Goal: Information Seeking & Learning: Understand process/instructions

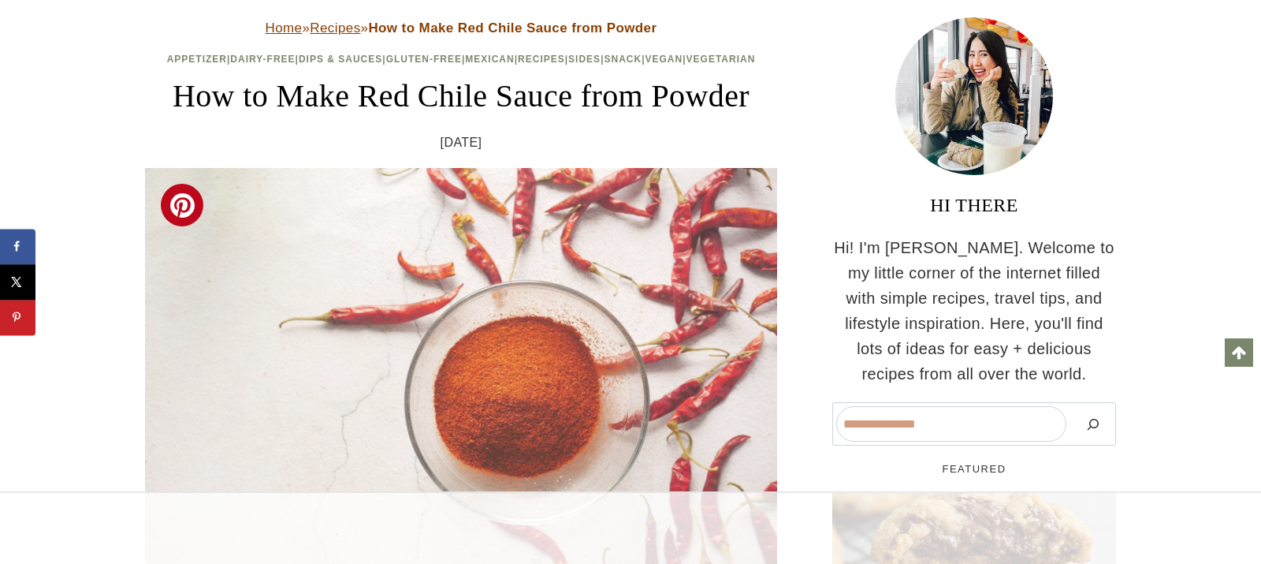
scroll to position [473, 0]
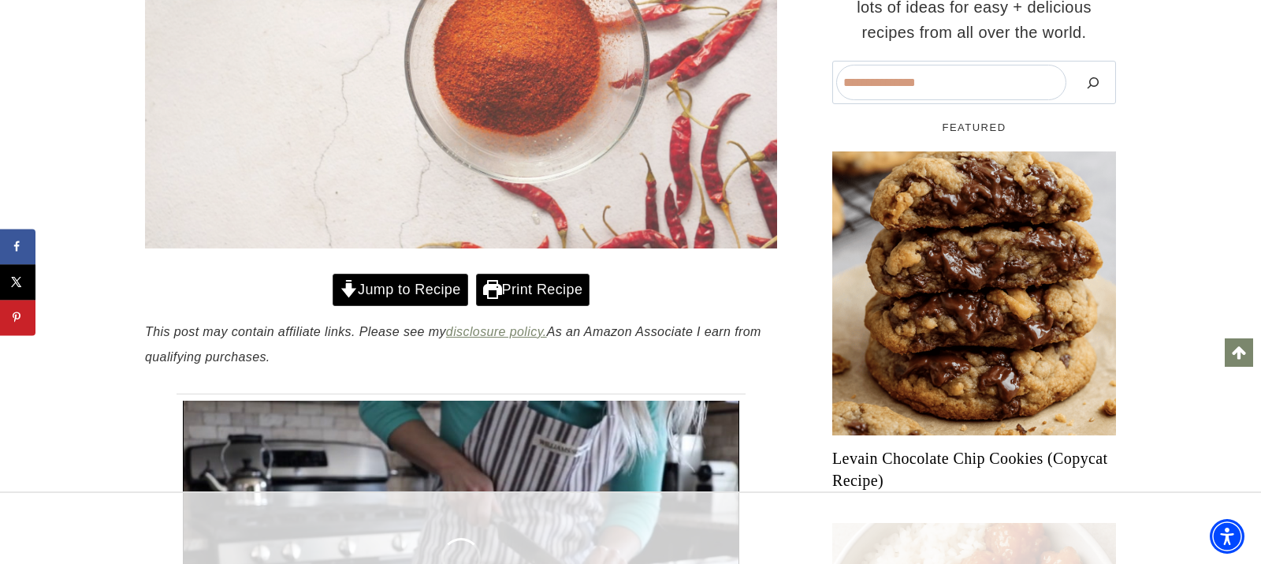
click at [415, 306] on link "Jump to Recipe" at bounding box center [401, 289] width 136 height 32
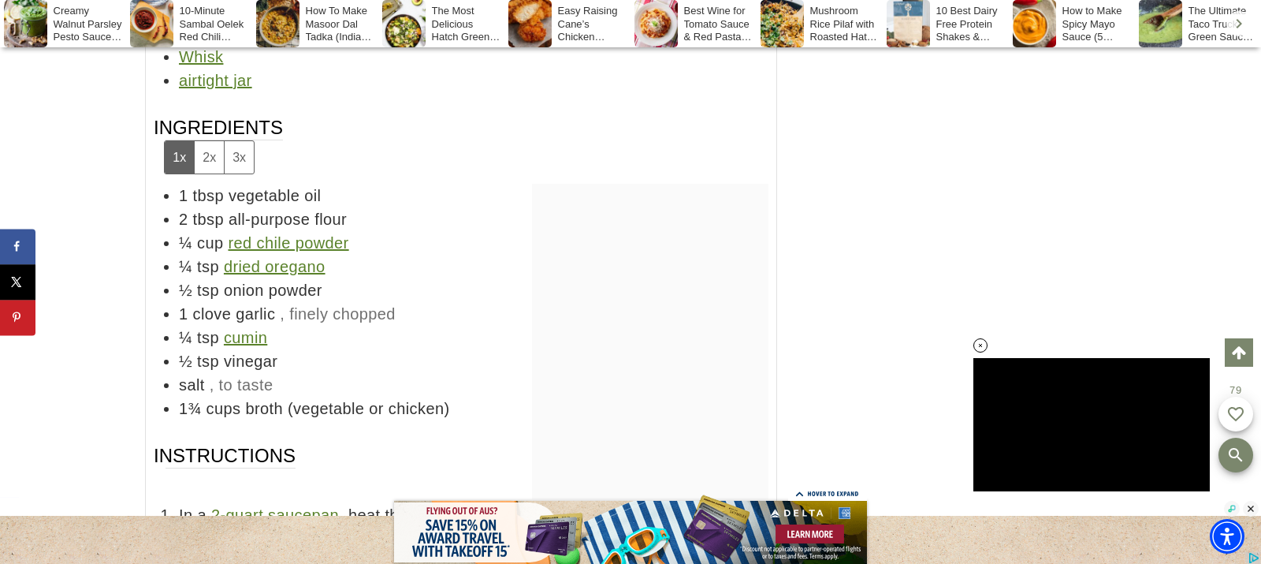
click at [206, 141] on button "2x" at bounding box center [209, 157] width 30 height 32
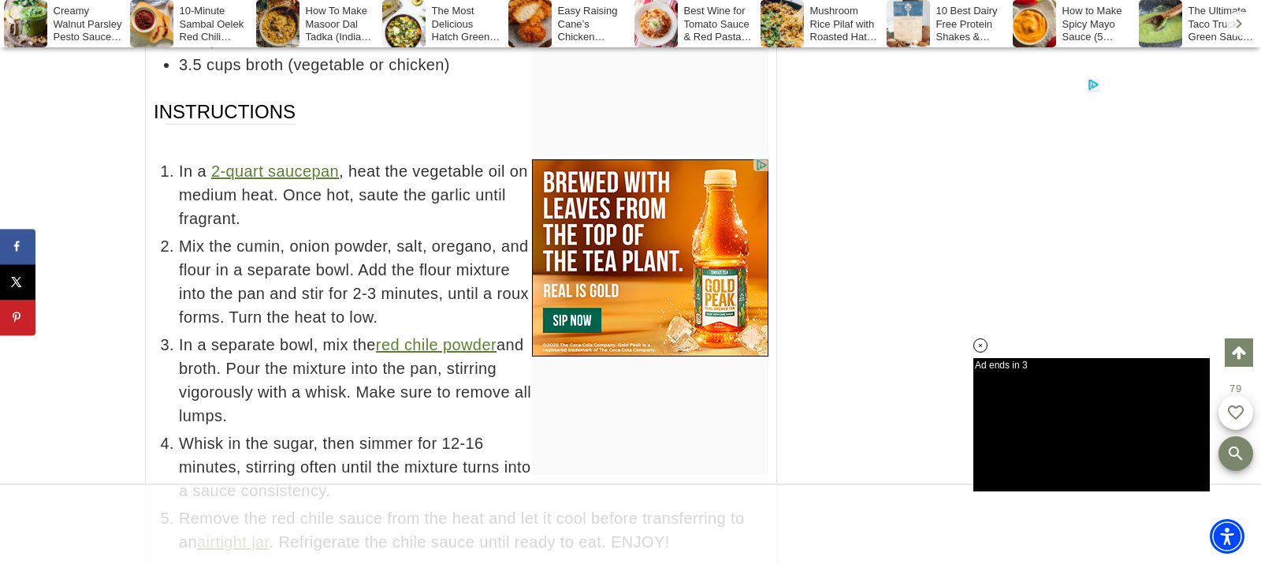
scroll to position [8488, 0]
